Goal: Task Accomplishment & Management: Manage account settings

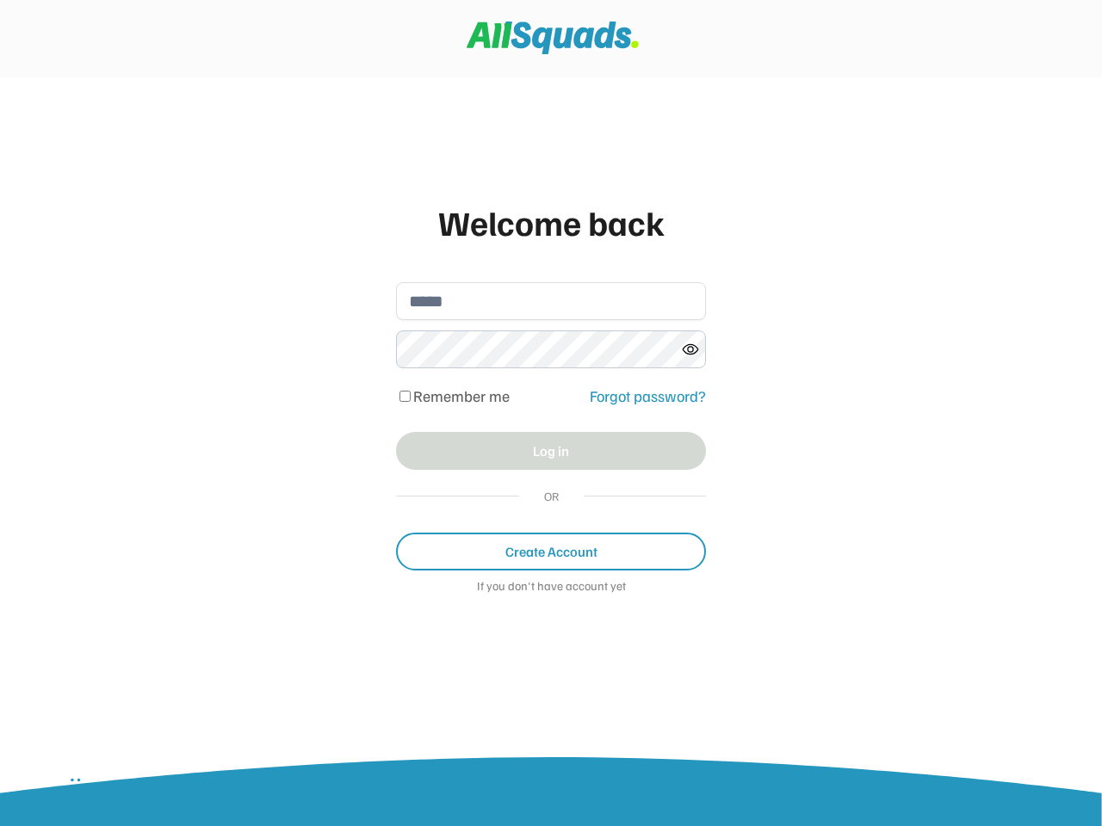
click at [551, 413] on div "Welcome back Remember me Forgot password? Log in OR Create Account If you don't…" at bounding box center [551, 405] width 344 height 452
click at [551, 405] on div "Remember me Forgot password?" at bounding box center [551, 396] width 310 height 29
click at [551, 222] on div "Welcome back" at bounding box center [551, 222] width 310 height 52
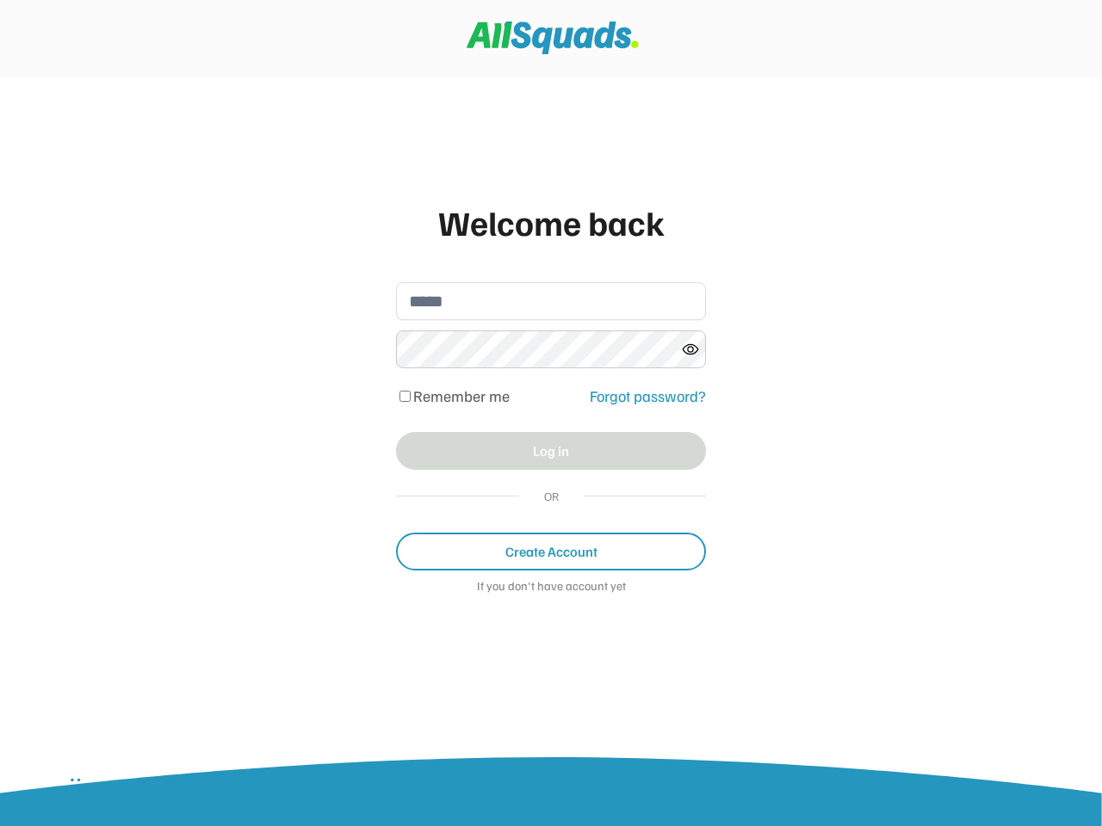
click at [551, 301] on input "email" at bounding box center [551, 301] width 310 height 38
click at [690, 349] on icon at bounding box center [690, 349] width 17 height 17
click at [551, 397] on div "Remember me" at bounding box center [487, 396] width 183 height 16
